Goal: Task Accomplishment & Management: Manage account settings

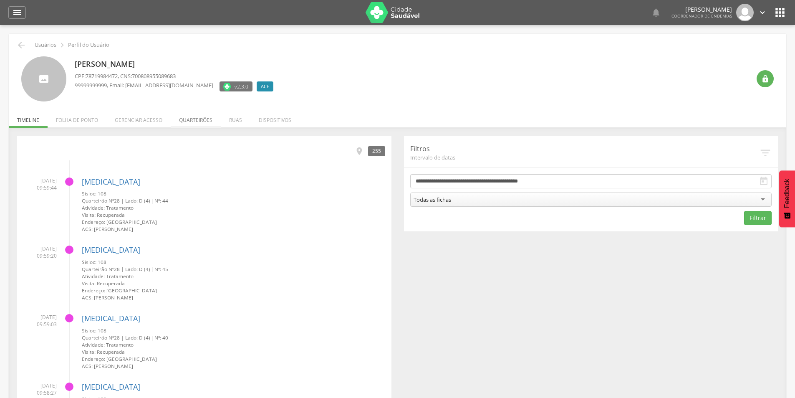
click at [198, 119] on li "Quarteirões" at bounding box center [196, 118] width 50 height 20
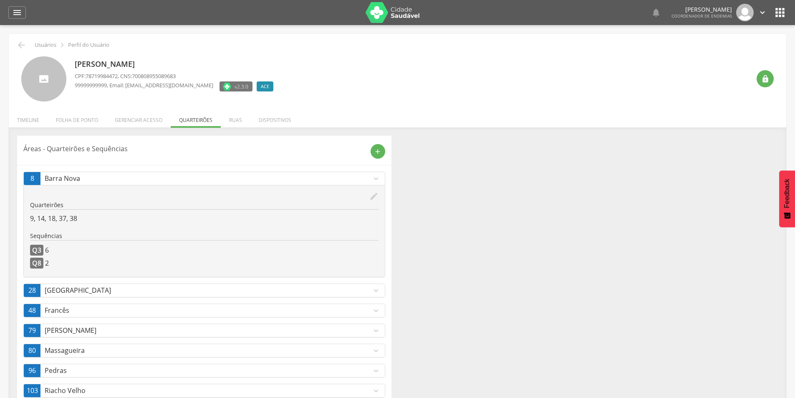
click at [368, 179] on p "Barra Nova" at bounding box center [208, 179] width 327 height 10
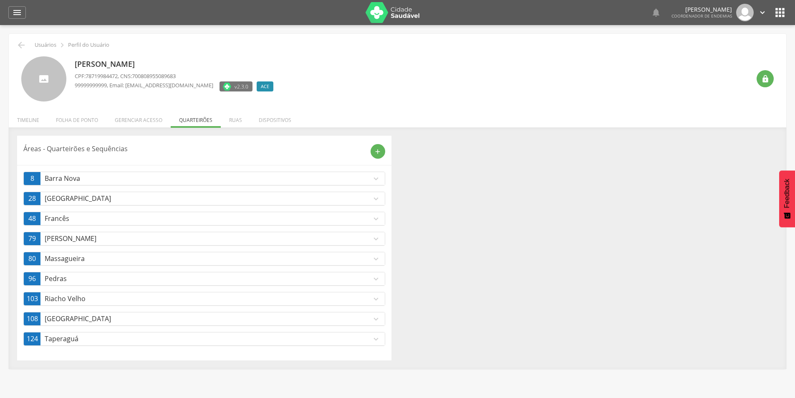
click at [265, 319] on p "[GEOGRAPHIC_DATA]" at bounding box center [208, 319] width 327 height 10
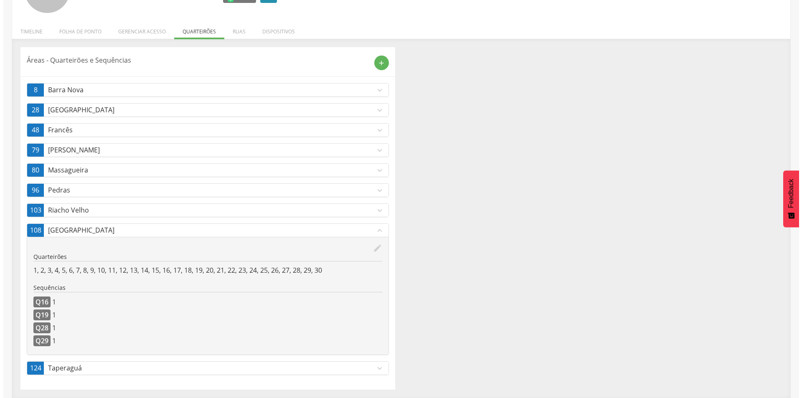
scroll to position [89, 0]
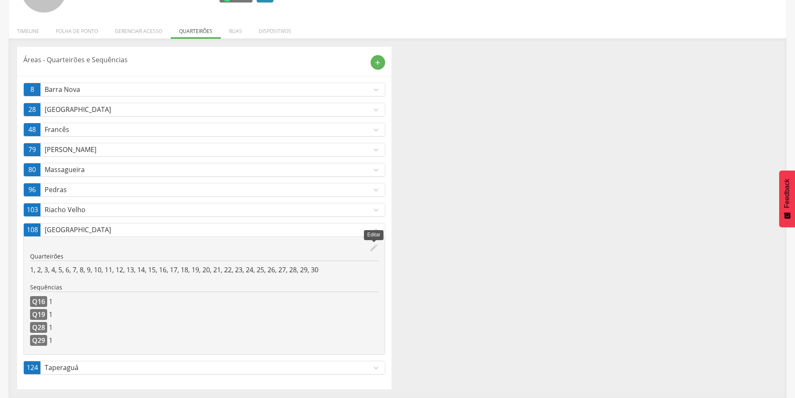
click at [374, 249] on icon "edit" at bounding box center [373, 247] width 9 height 9
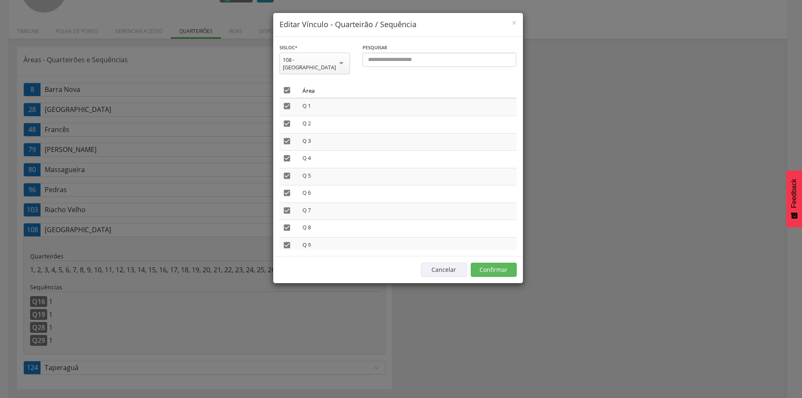
click at [286, 86] on icon "" at bounding box center [287, 90] width 8 height 8
click at [478, 266] on button "Confirmar" at bounding box center [493, 270] width 46 height 14
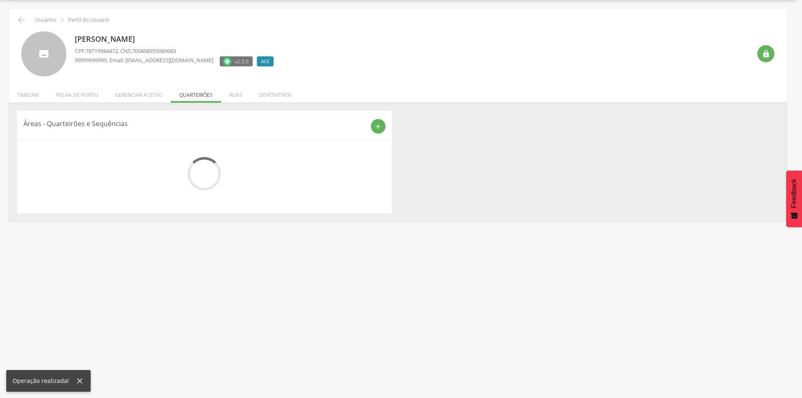
scroll to position [43, 0]
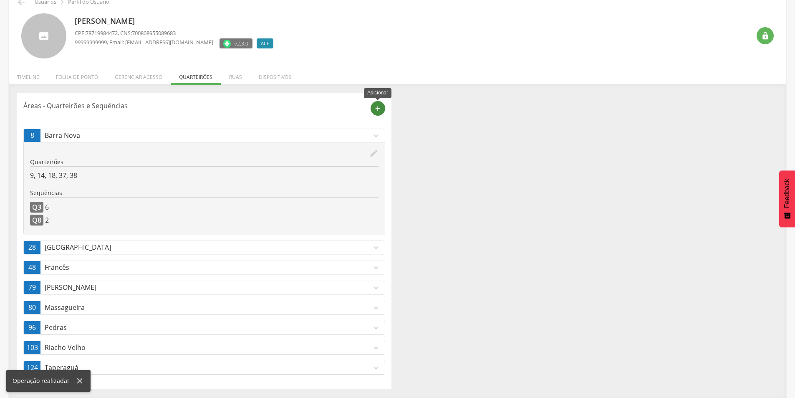
click at [381, 113] on div "add" at bounding box center [378, 108] width 15 height 15
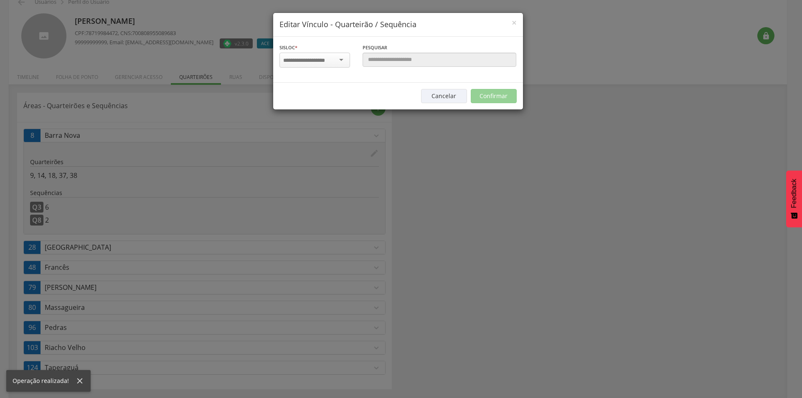
click at [305, 61] on input "select-one" at bounding box center [309, 61] width 53 height 8
type input "***"
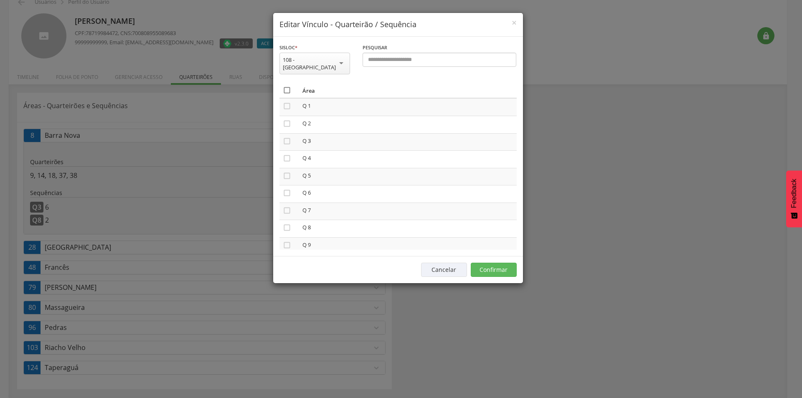
click at [283, 86] on icon "" at bounding box center [287, 90] width 8 height 8
click at [502, 263] on button "Confirmar" at bounding box center [493, 270] width 46 height 14
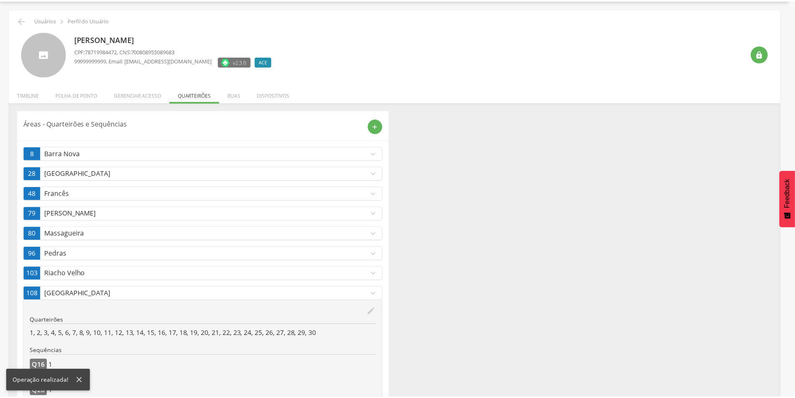
scroll to position [43, 0]
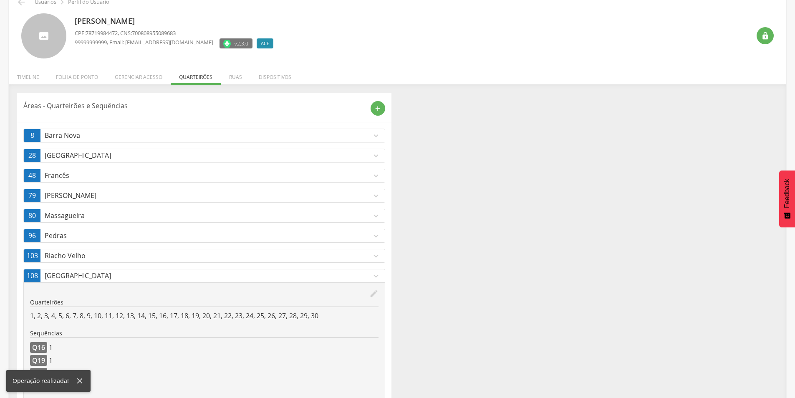
click at [373, 276] on icon "expand_more" at bounding box center [376, 275] width 9 height 9
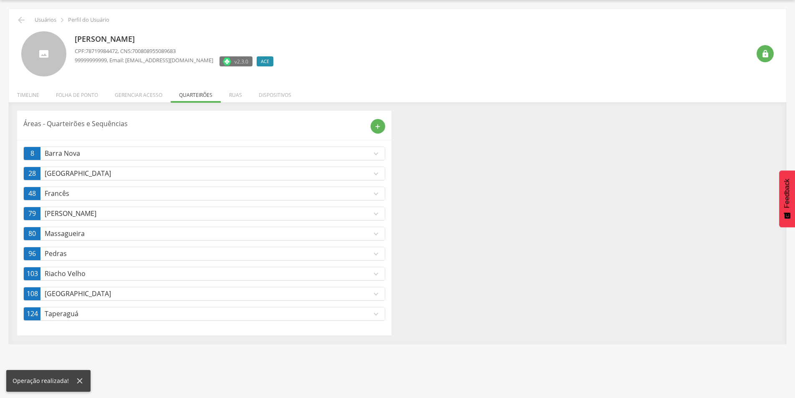
scroll to position [0, 0]
